Goal: Check status

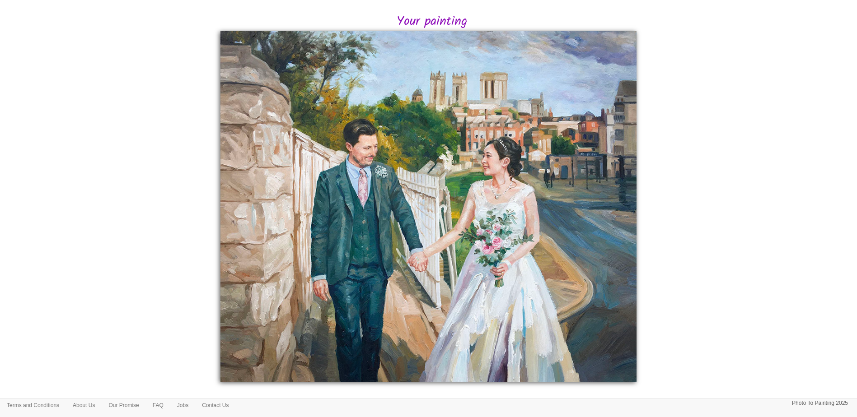
scroll to position [181, 0]
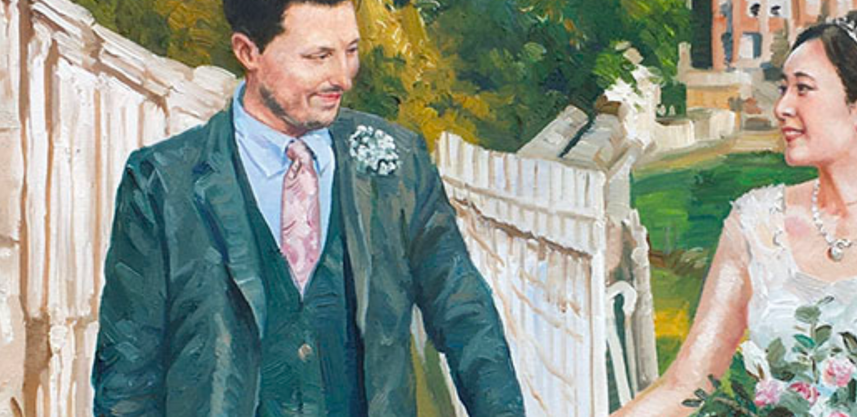
drag, startPoint x: 372, startPoint y: 144, endPoint x: 390, endPoint y: 166, distance: 28.6
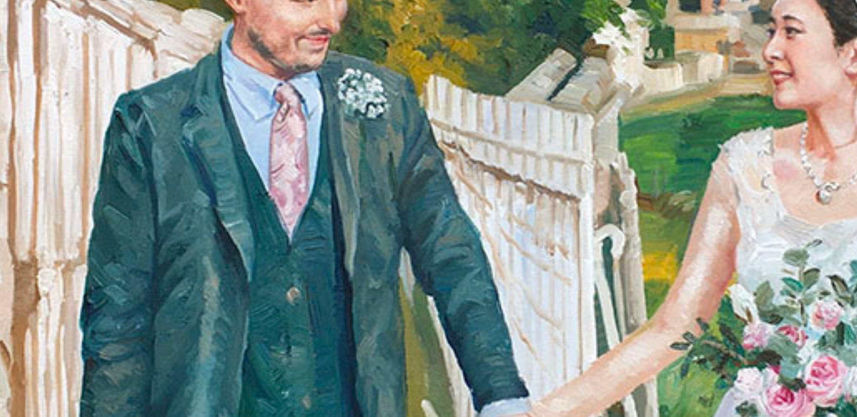
drag, startPoint x: 438, startPoint y: 166, endPoint x: 432, endPoint y: 175, distance: 10.8
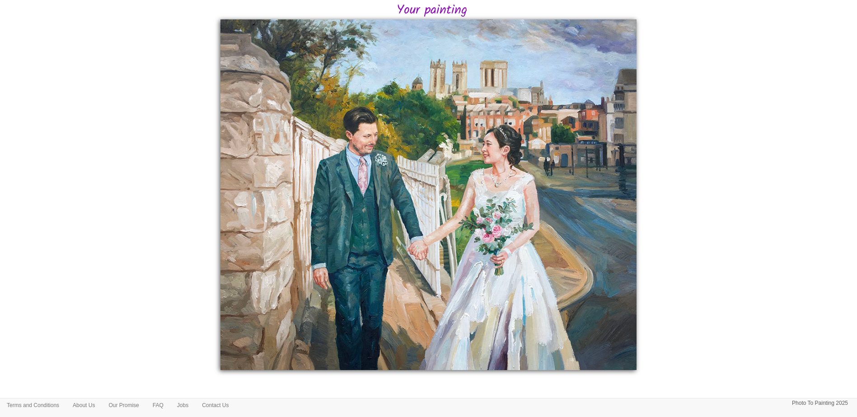
scroll to position [180, 0]
